Goal: Navigation & Orientation: Find specific page/section

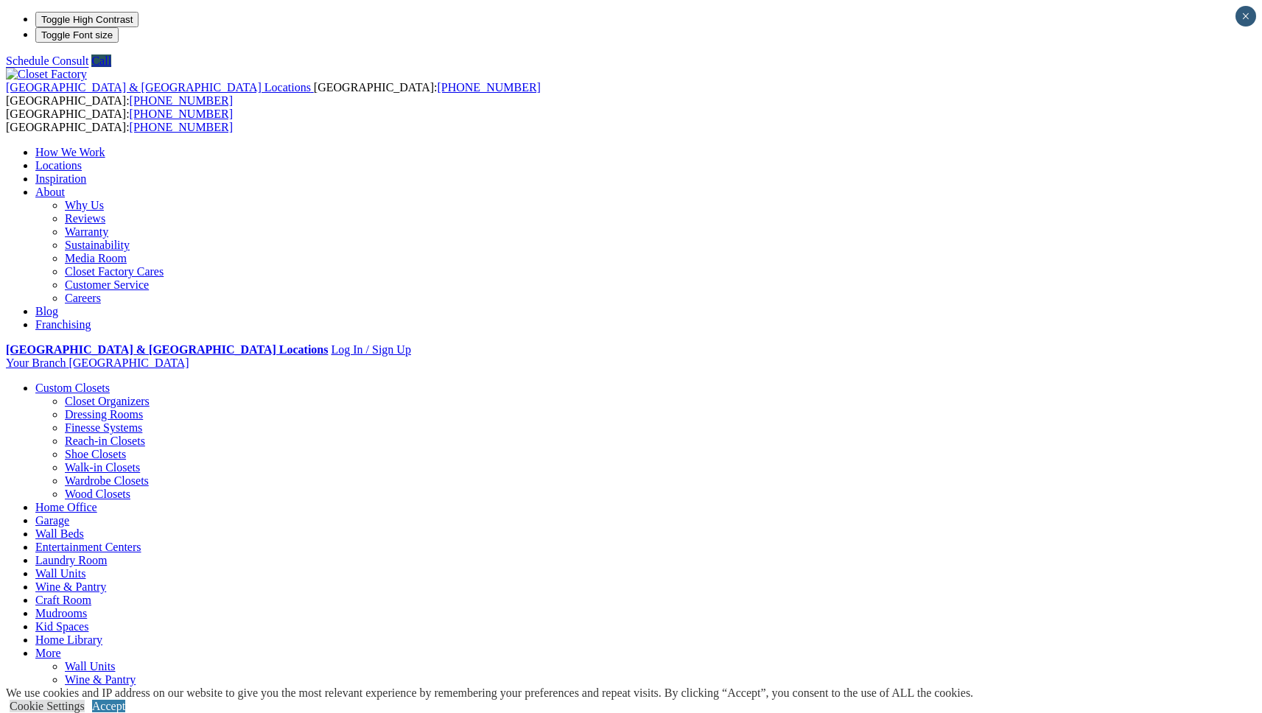
click at [107, 554] on link "Laundry Room" at bounding box center [70, 560] width 71 height 13
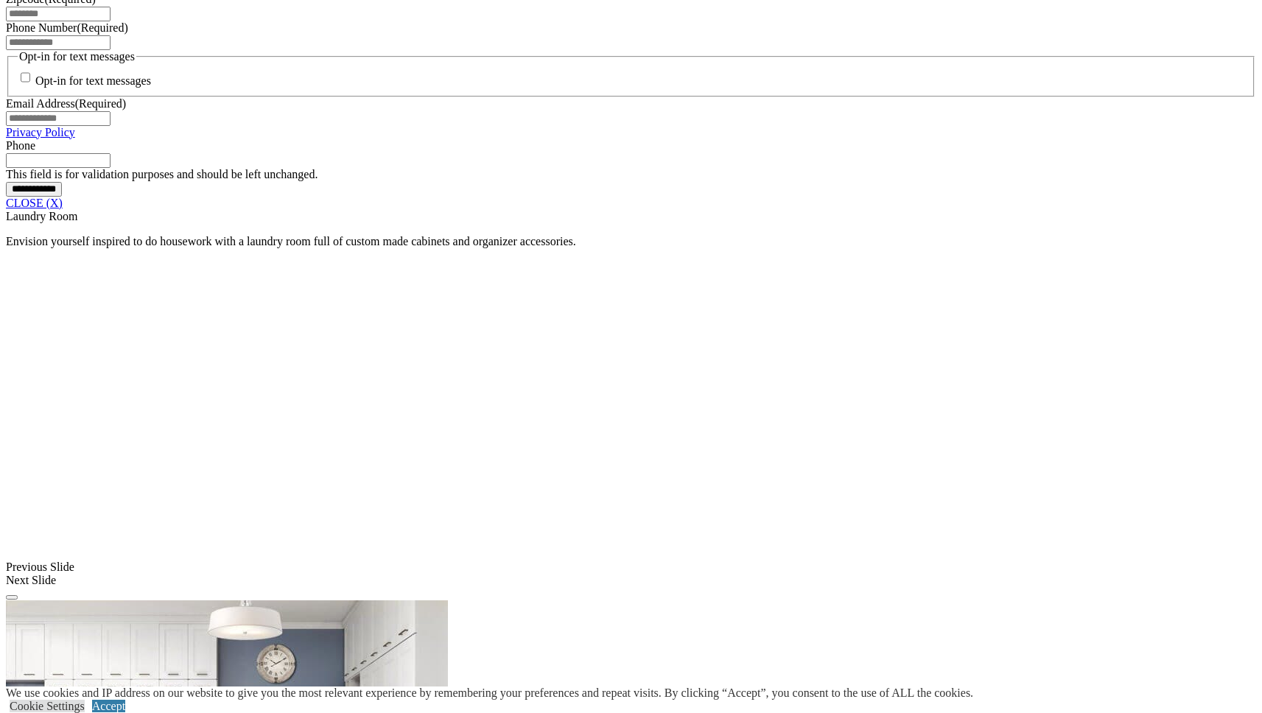
scroll to position [1195, 0]
